Goal: Task Accomplishment & Management: Manage account settings

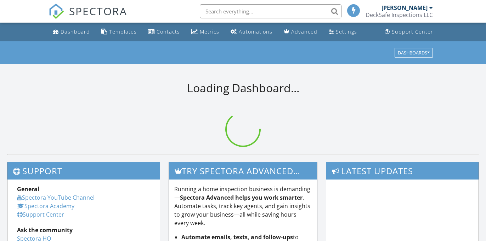
click at [403, 14] on div "DeckSafe Inspections LLC" at bounding box center [398, 14] width 67 height 7
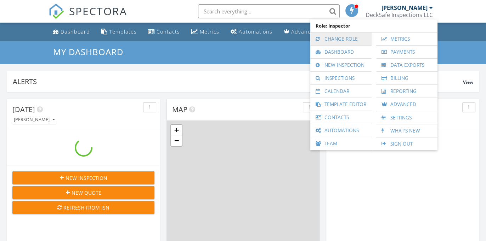
scroll to position [655, 496]
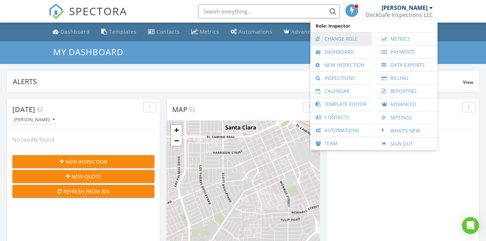
click at [348, 39] on link "Change Role" at bounding box center [341, 39] width 54 height 13
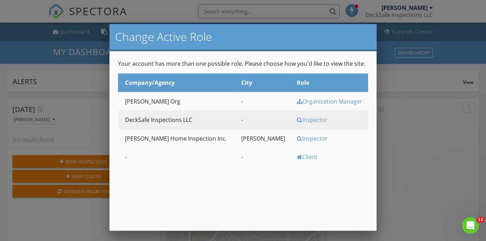
click at [297, 143] on div "Inspector" at bounding box center [331, 139] width 69 height 8
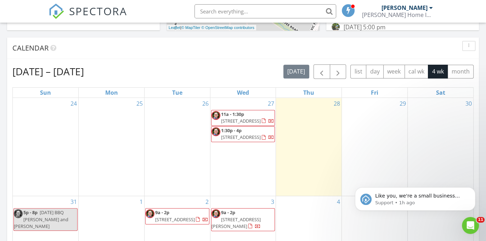
scroll to position [289, 0]
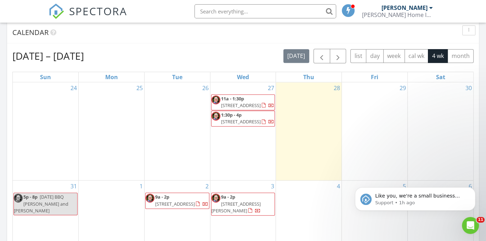
click at [271, 126] on span "1:30p - 4p 14145 Capri Dr, Los Gatos 95032" at bounding box center [242, 119] width 63 height 14
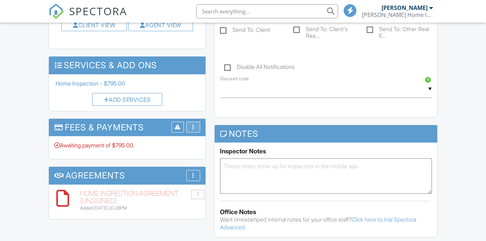
click at [194, 128] on div "More" at bounding box center [193, 127] width 14 height 11
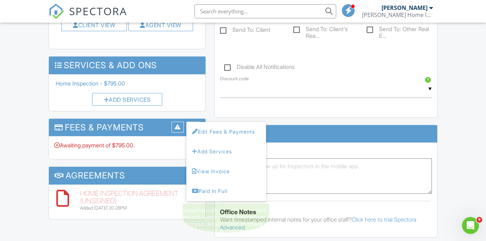
drag, startPoint x: 218, startPoint y: 188, endPoint x: 200, endPoint y: 104, distance: 86.2
click at [218, 188] on div "Paid In Full" at bounding box center [226, 191] width 68 height 8
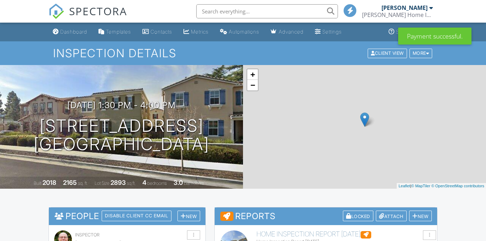
scroll to position [159, 0]
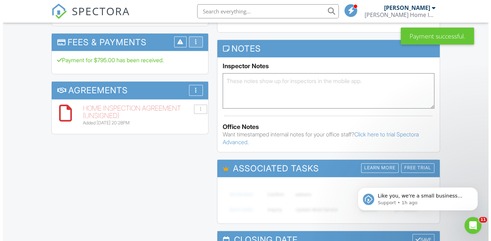
scroll to position [0, 0]
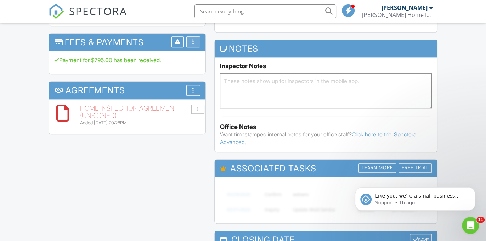
click at [194, 43] on div "More" at bounding box center [193, 41] width 14 height 11
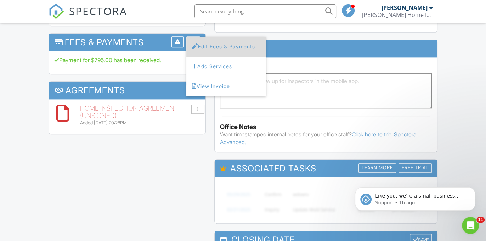
click at [228, 49] on li "Edit Fees & Payments" at bounding box center [226, 47] width 80 height 20
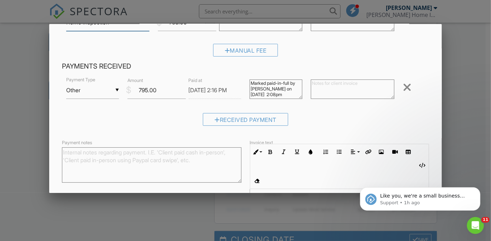
scroll to position [135, 0]
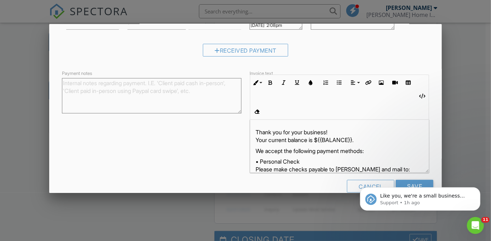
click at [104, 84] on textarea "Payment notes" at bounding box center [151, 95] width 179 height 35
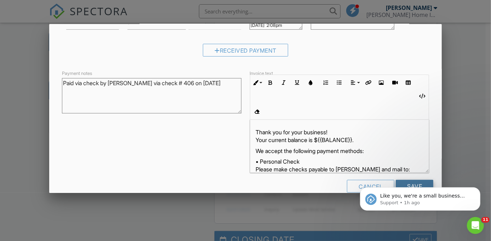
type textarea "Paid via check by Kevin Krogman via check # 406 on 8/27/25"
click at [411, 180] on input "Save" at bounding box center [415, 186] width 38 height 13
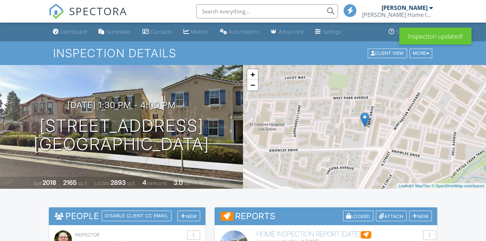
click at [224, 12] on input "text" at bounding box center [267, 11] width 142 height 14
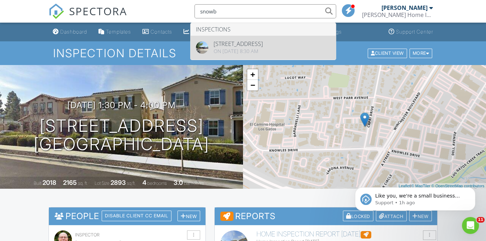
type input "snowb"
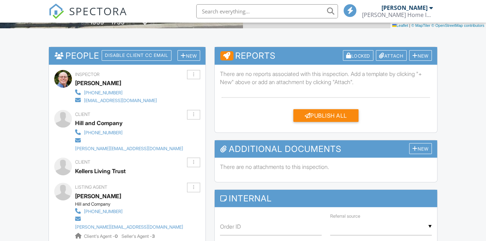
scroll to position [165, 0]
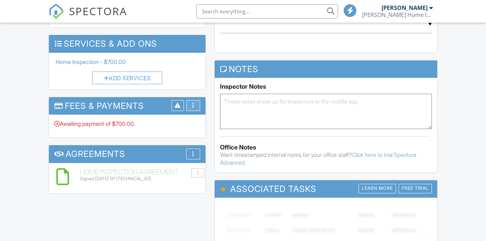
scroll to position [0, 0]
click at [193, 103] on div at bounding box center [193, 106] width 2 height 6
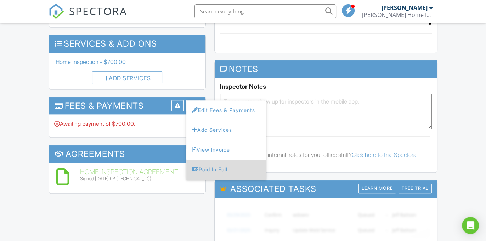
click at [200, 166] on div "Paid In Full" at bounding box center [226, 170] width 68 height 8
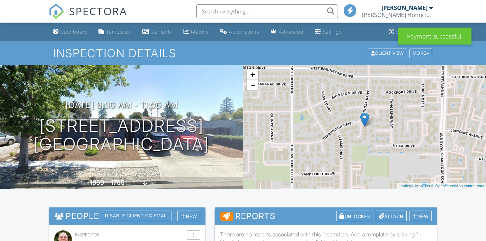
click at [0, 0] on li "Edit Fees & Payments" at bounding box center [0, 0] width 0 height 0
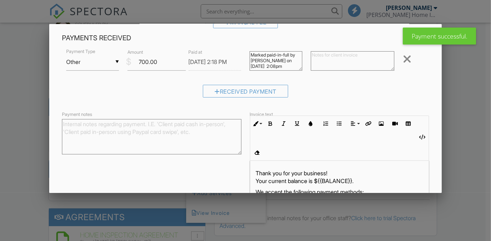
scroll to position [135, 0]
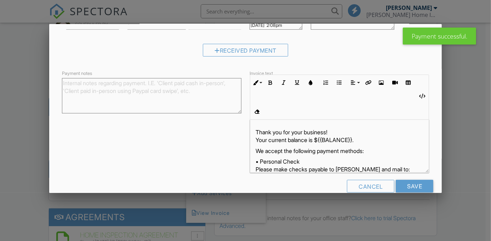
click at [110, 85] on textarea "Payment notes" at bounding box center [151, 95] width 179 height 35
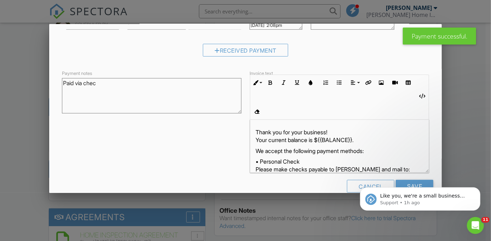
scroll to position [0, 0]
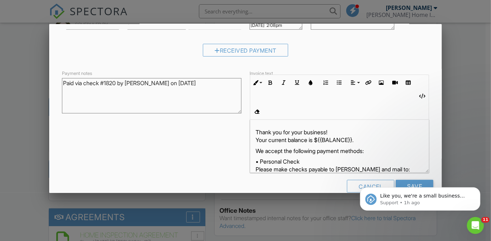
click at [177, 84] on textarea "Paid via check #1820 by Melanie Tomasello on 8/28/25" at bounding box center [151, 95] width 179 height 35
click at [95, 88] on textarea "Paid via check #1820 by Melanie Tomasello and Sheila Kellers on 8/28/25" at bounding box center [151, 95] width 179 height 35
type textarea "Paid via check #1820 by [PERSON_NAME] and [PERSON_NAME] on [DATE] for $700.00"
click at [405, 170] on div "Like you, we're a small business that relies on reviews to grow. If you have a …" at bounding box center [420, 166] width 130 height 88
click html "Like you, we're a small business that relies on reviews to grow. If you have a …"
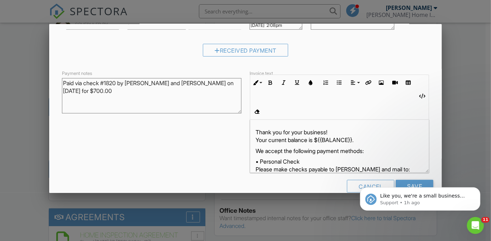
click at [294, 180] on div "Cancel Save" at bounding box center [246, 189] width 376 height 18
click at [477, 188] on icon "Dismiss notification" at bounding box center [478, 189] width 4 height 4
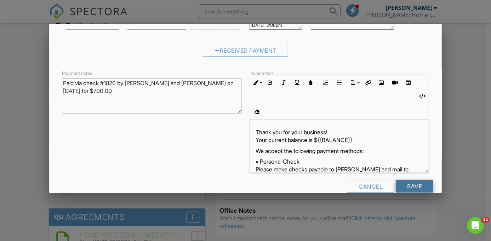
click at [416, 180] on input "Save" at bounding box center [415, 186] width 38 height 13
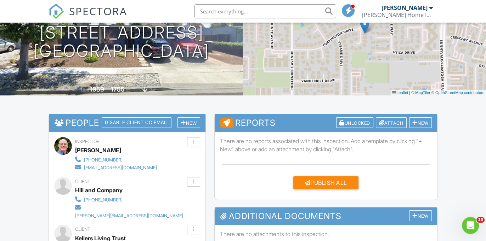
scroll to position [0, 0]
